Goal: Navigation & Orientation: Find specific page/section

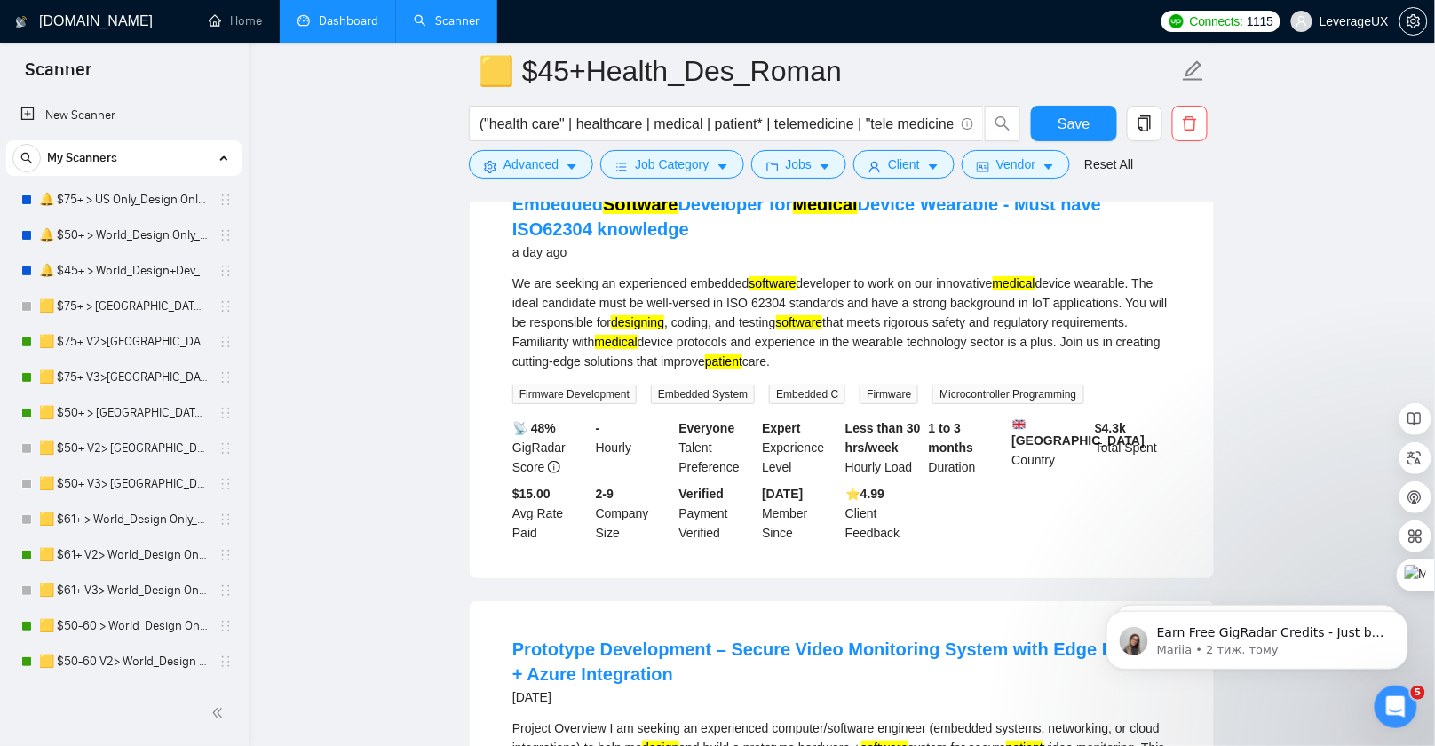
scroll to position [1170, 0]
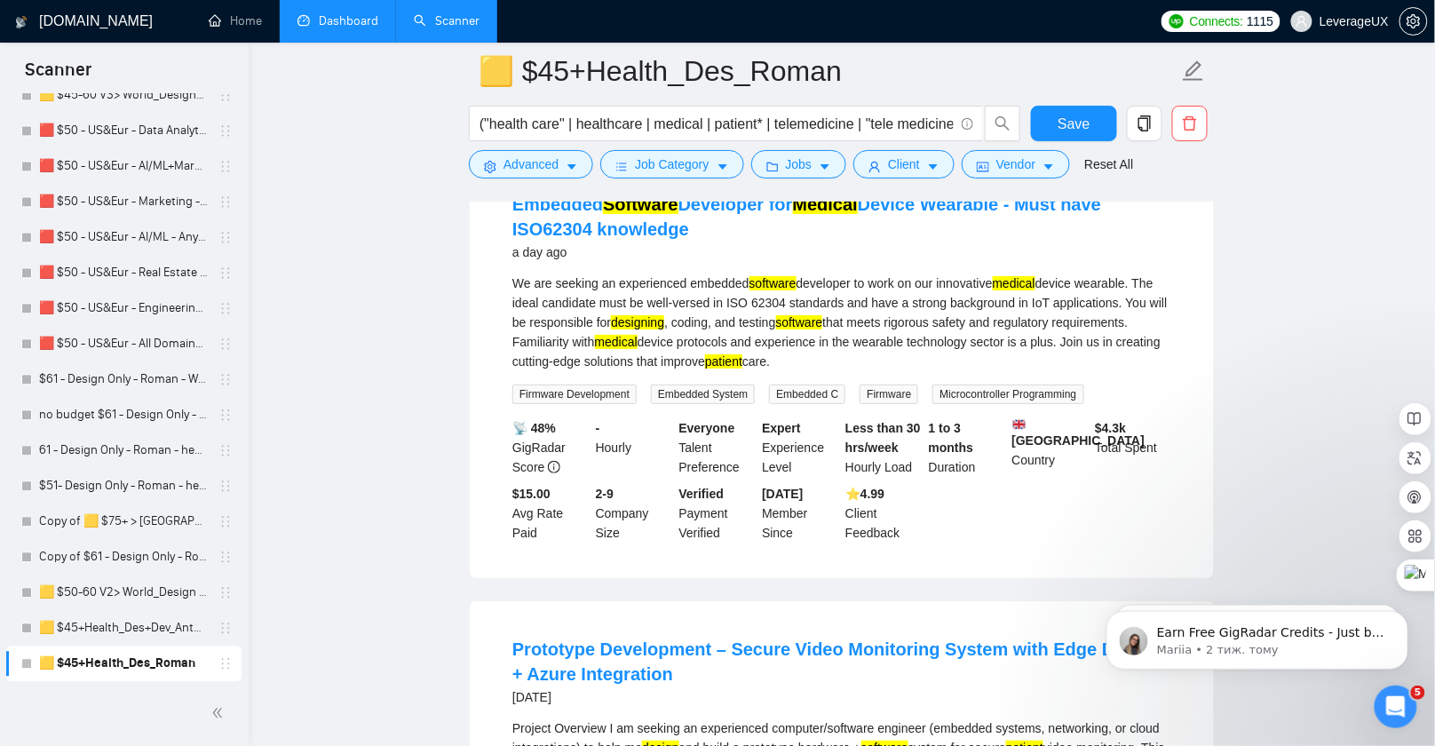
click at [346, 20] on link "Dashboard" at bounding box center [338, 20] width 81 height 15
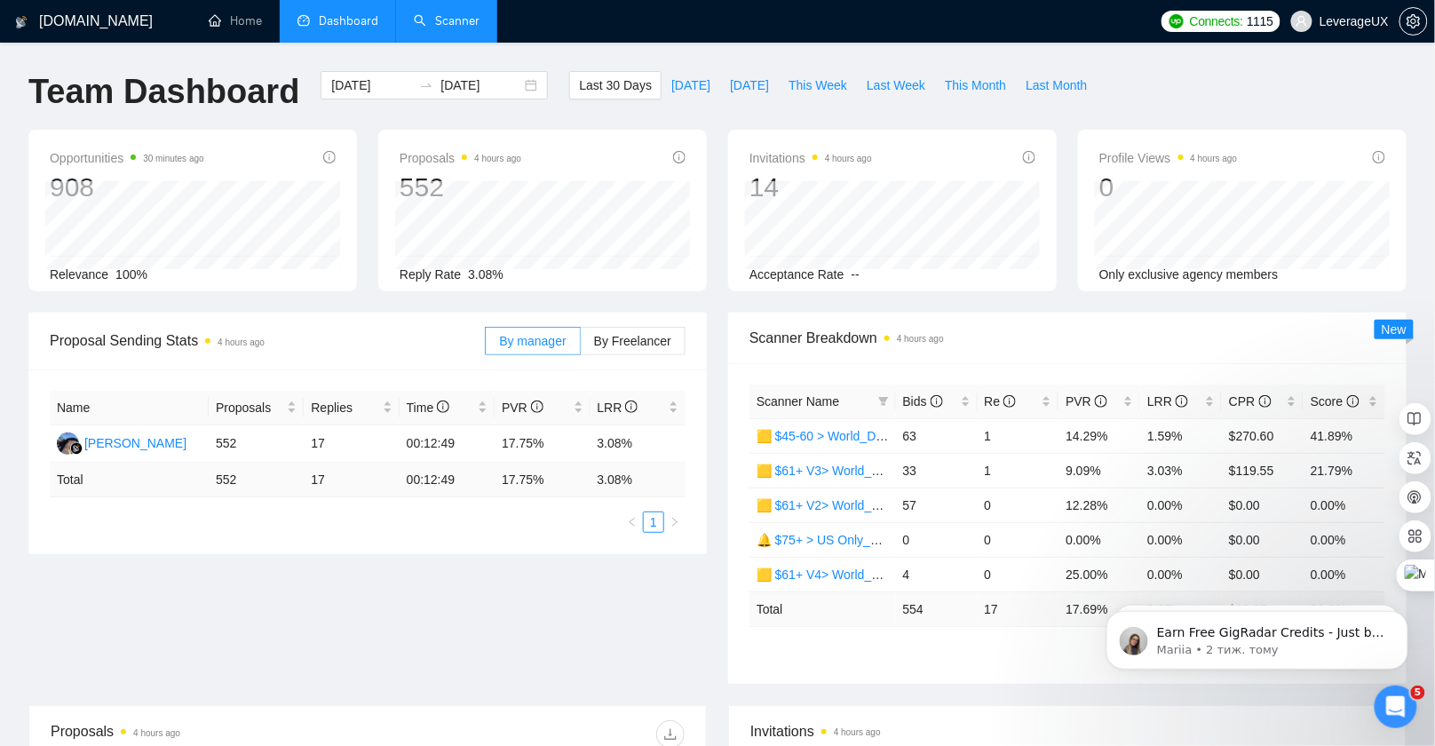
click at [425, 25] on link "Scanner" at bounding box center [447, 20] width 66 height 15
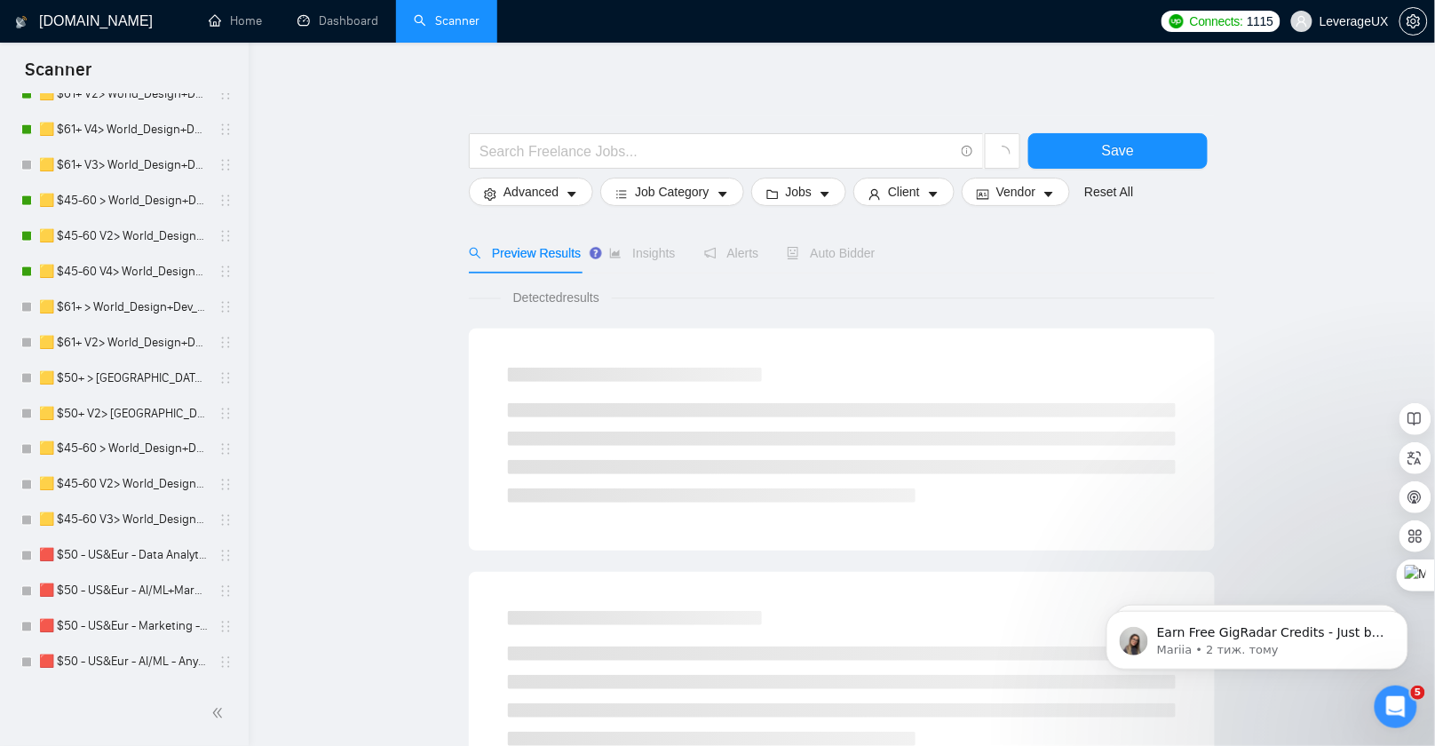
scroll to position [1170, 0]
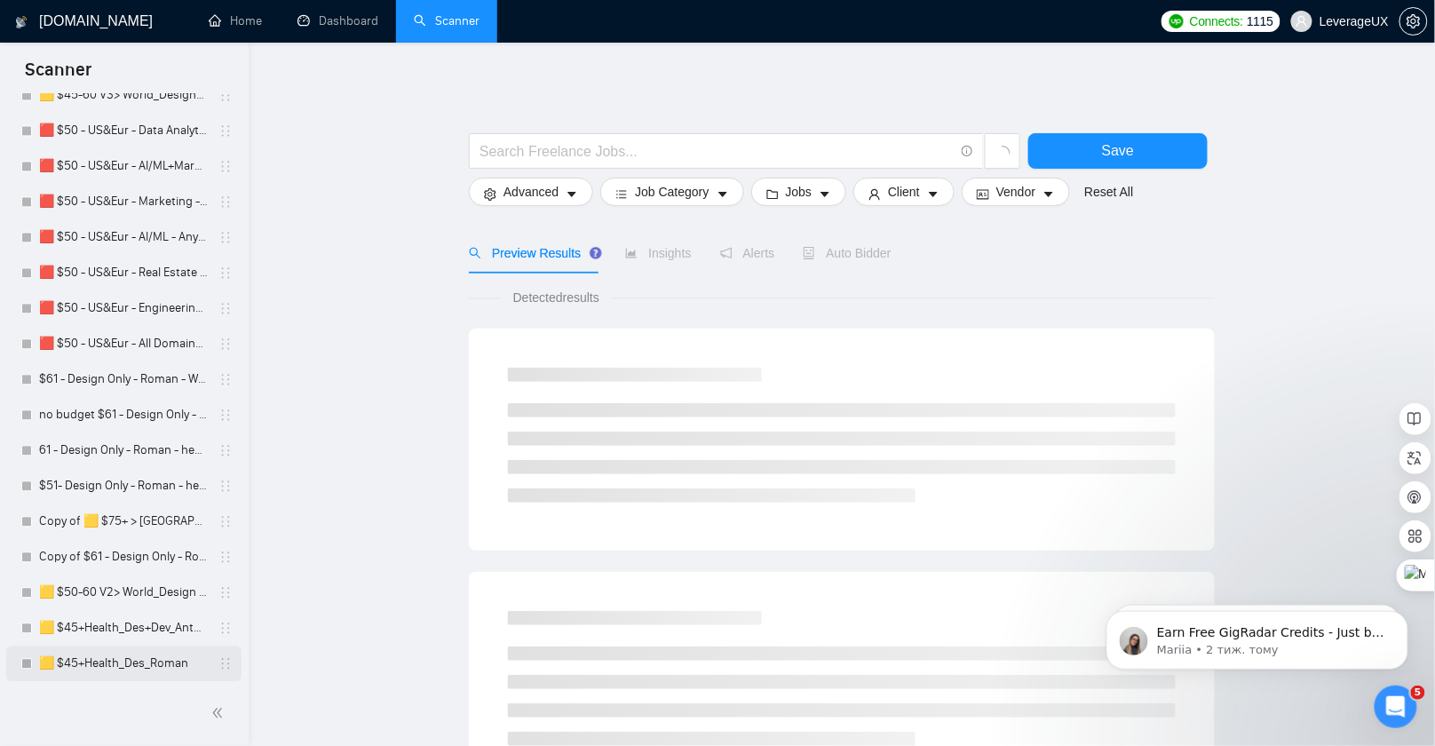
click at [127, 667] on link "🟨 $45+Health_Des_Roman" at bounding box center [123, 665] width 169 height 36
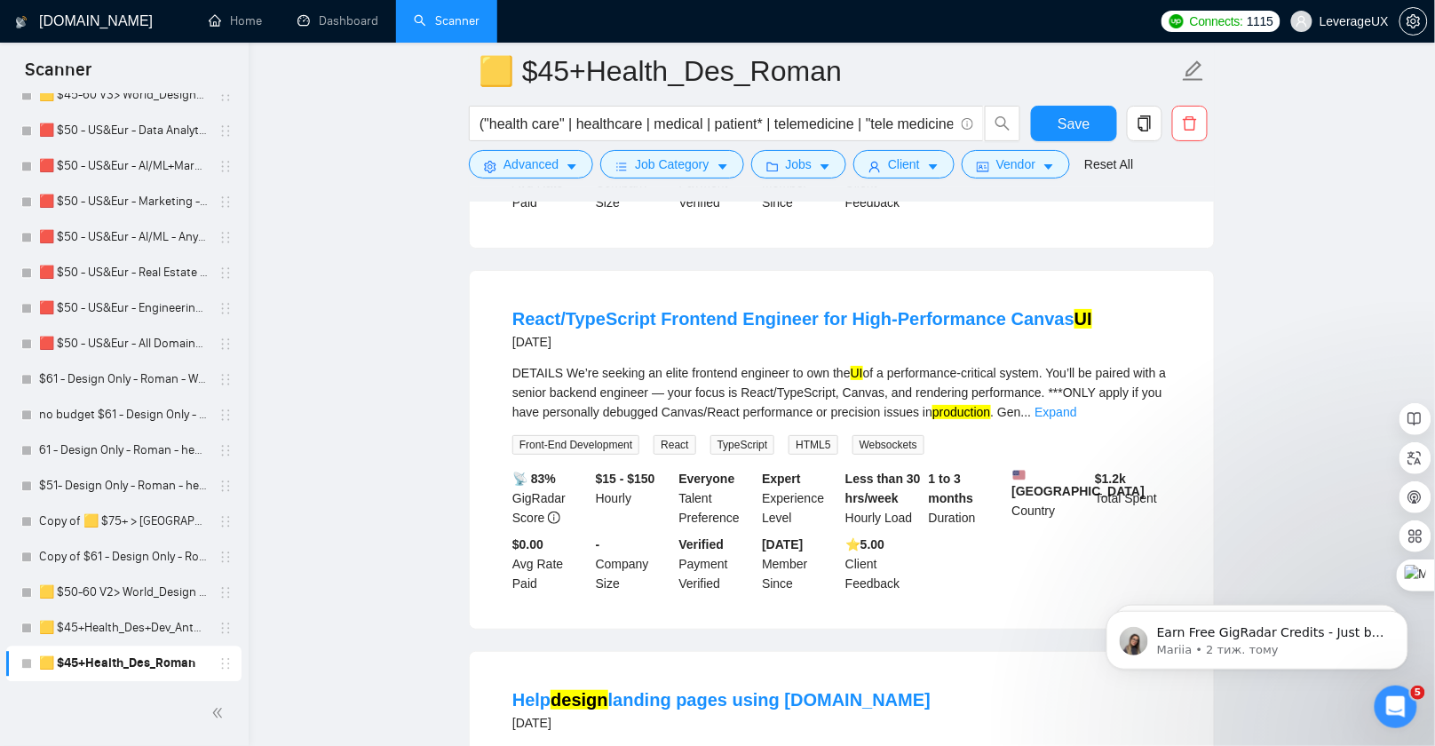
scroll to position [2187, 0]
